Goal: Information Seeking & Learning: Learn about a topic

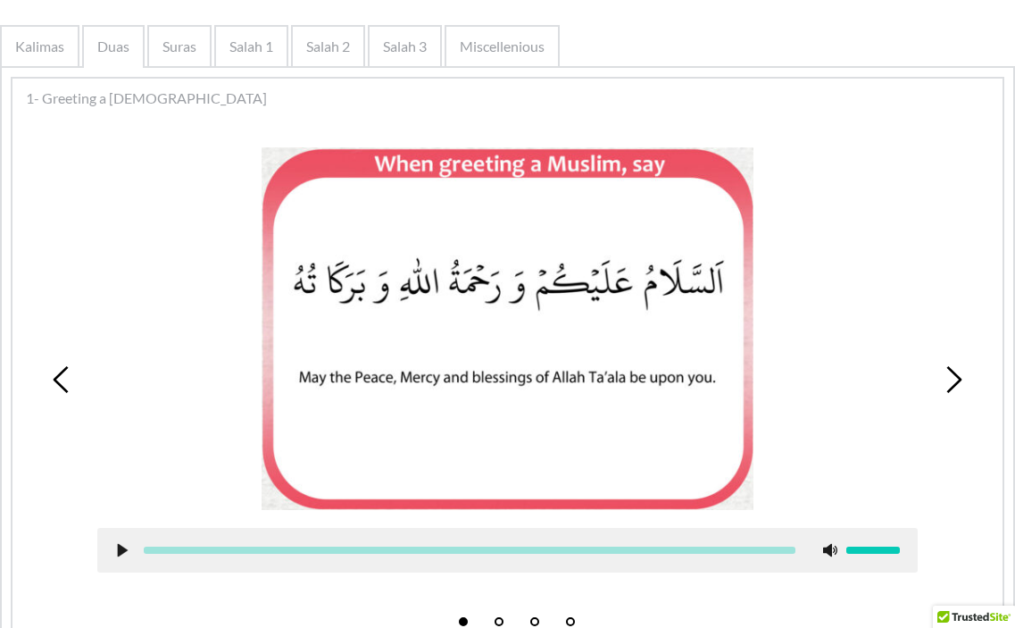
drag, startPoint x: 729, startPoint y: 235, endPoint x: 731, endPoint y: 246, distance: 11.7
click at [731, 245] on picture at bounding box center [508, 328] width 492 height 363
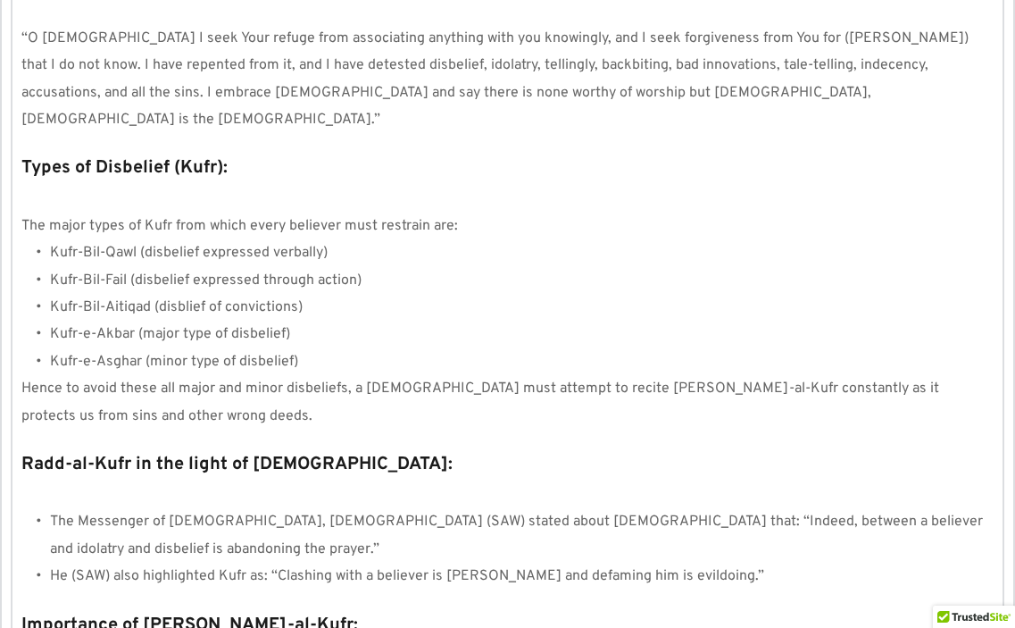
scroll to position [1329, 0]
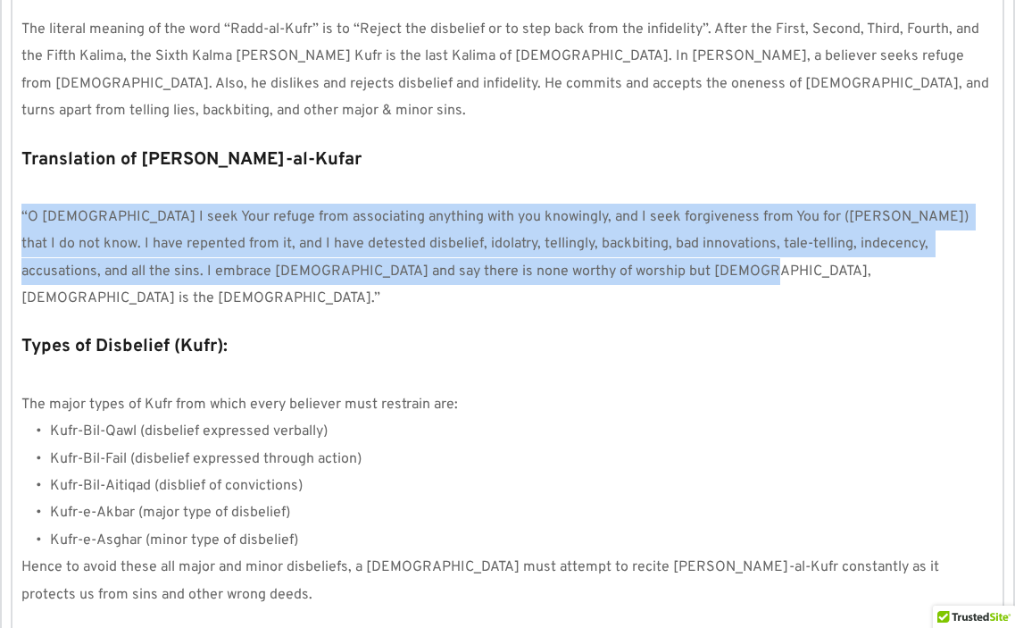
drag, startPoint x: 22, startPoint y: 181, endPoint x: 632, endPoint y: 236, distance: 612.3
click at [632, 236] on p "“O [DEMOGRAPHIC_DATA] I seek Your refuge from associating anything with you kno…" at bounding box center [507, 258] width 972 height 109
